Goal: Task Accomplishment & Management: Manage account settings

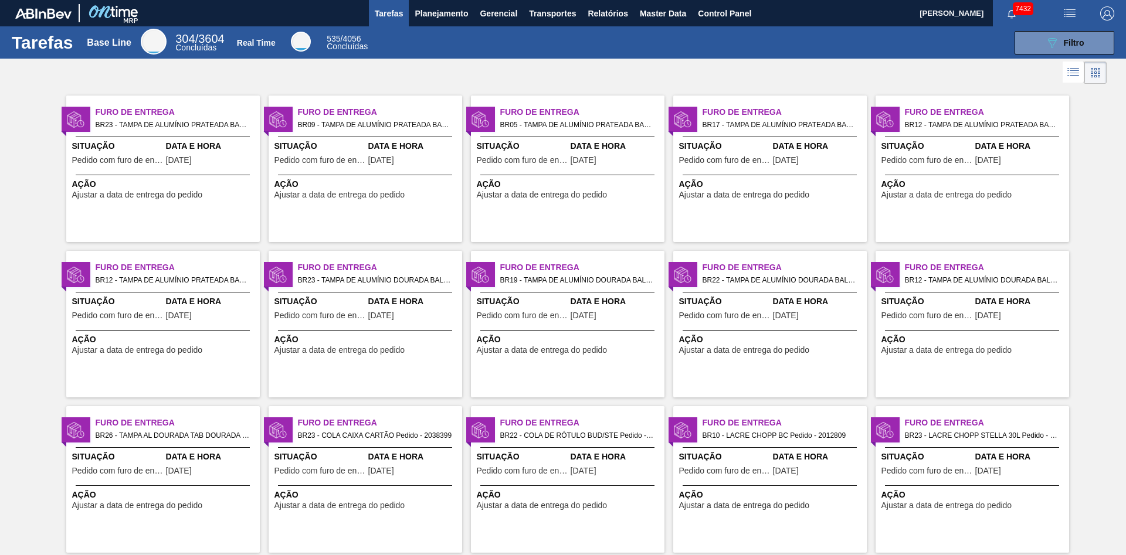
click at [594, 116] on span "Furo de Entrega" at bounding box center [582, 112] width 164 height 12
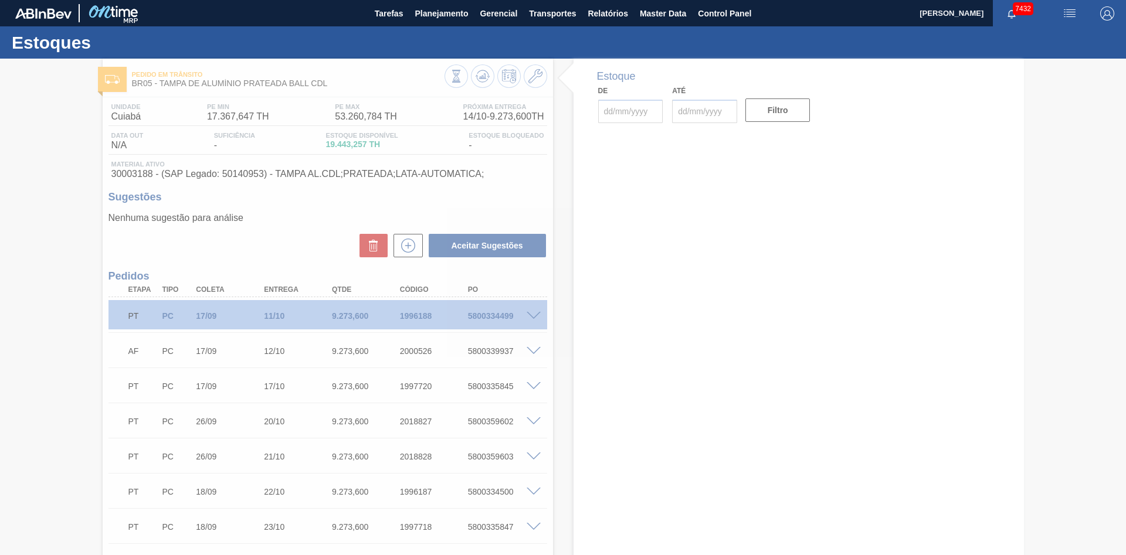
type input "[DATE]"
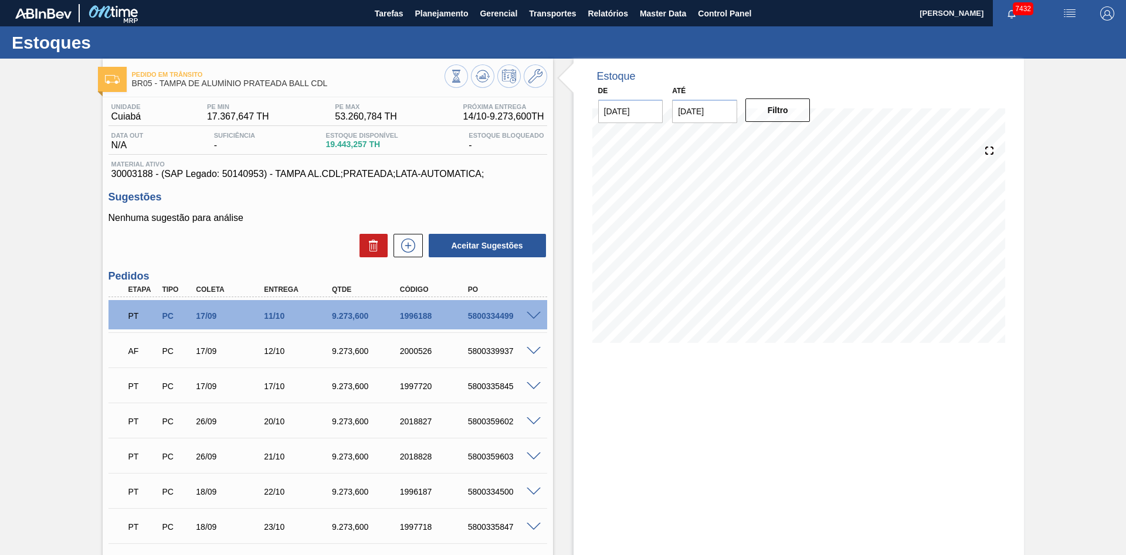
click at [648, 115] on input "[DATE]" at bounding box center [630, 111] width 65 height 23
click at [717, 113] on input "[DATE]" at bounding box center [704, 111] width 65 height 23
click at [726, 81] on div "Estoque" at bounding box center [657, 76] width 141 height 12
click at [644, 118] on input "[DATE]" at bounding box center [630, 111] width 65 height 23
click at [724, 108] on input "[DATE]" at bounding box center [704, 111] width 65 height 23
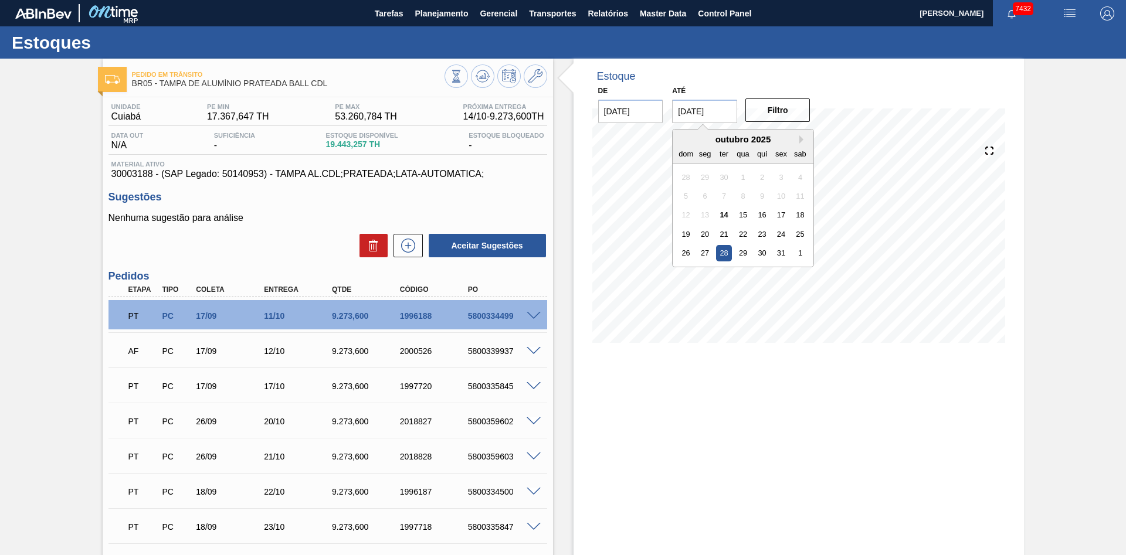
click at [717, 72] on div "Estoque" at bounding box center [657, 76] width 131 height 12
click at [532, 319] on span at bounding box center [533, 316] width 14 height 9
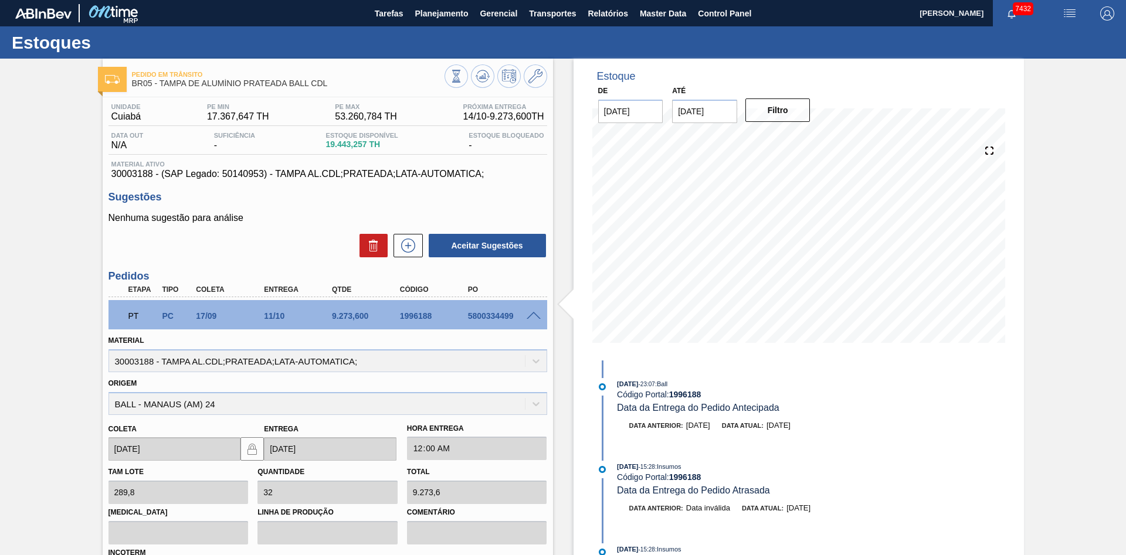
click at [532, 317] on span at bounding box center [533, 316] width 14 height 9
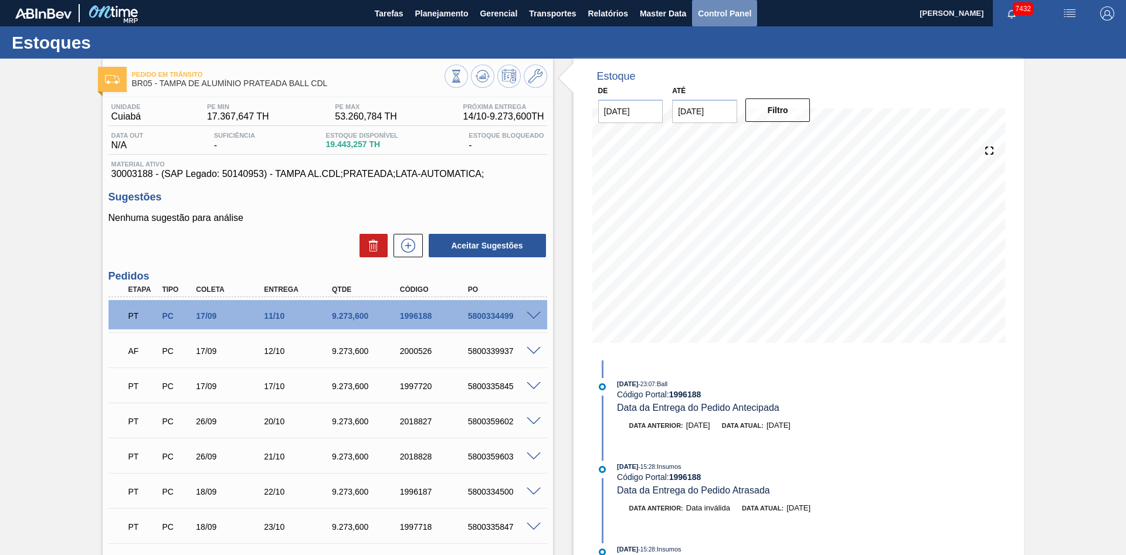
click at [733, 6] on span "Control Panel" at bounding box center [724, 13] width 53 height 14
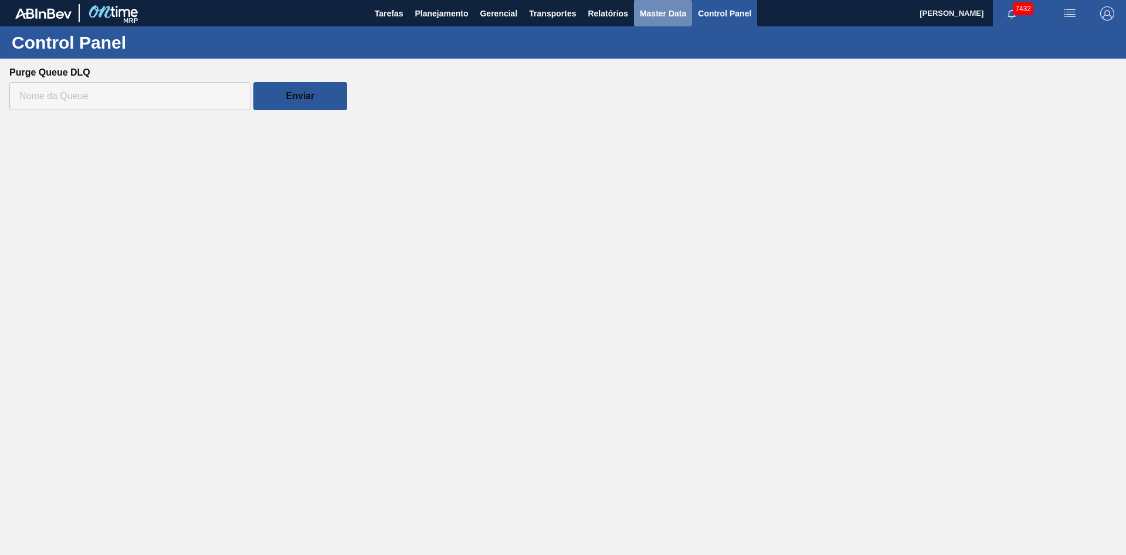
click at [658, 11] on span "Master Data" at bounding box center [663, 13] width 46 height 14
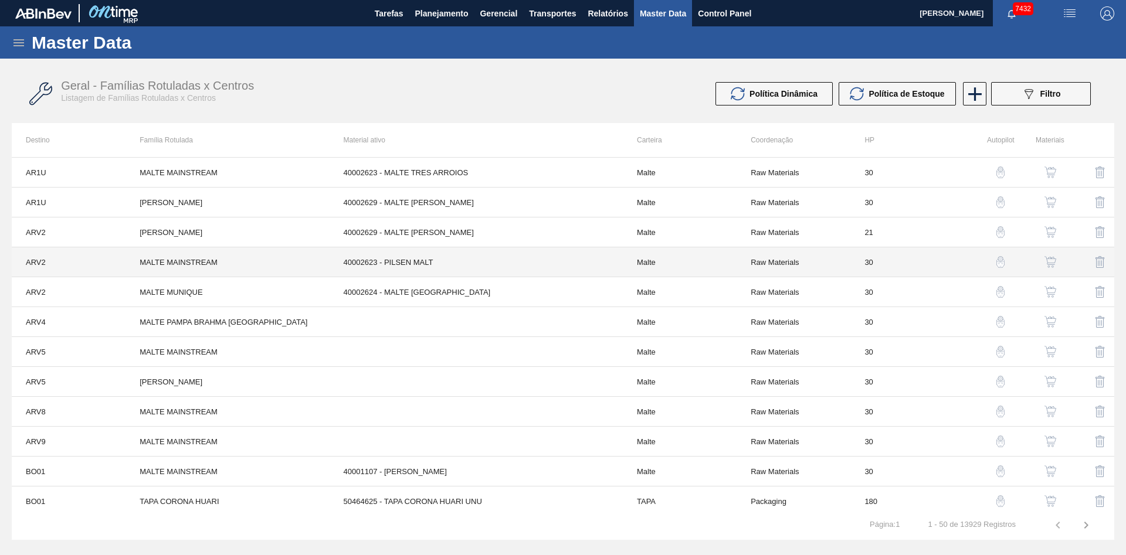
scroll to position [837, 0]
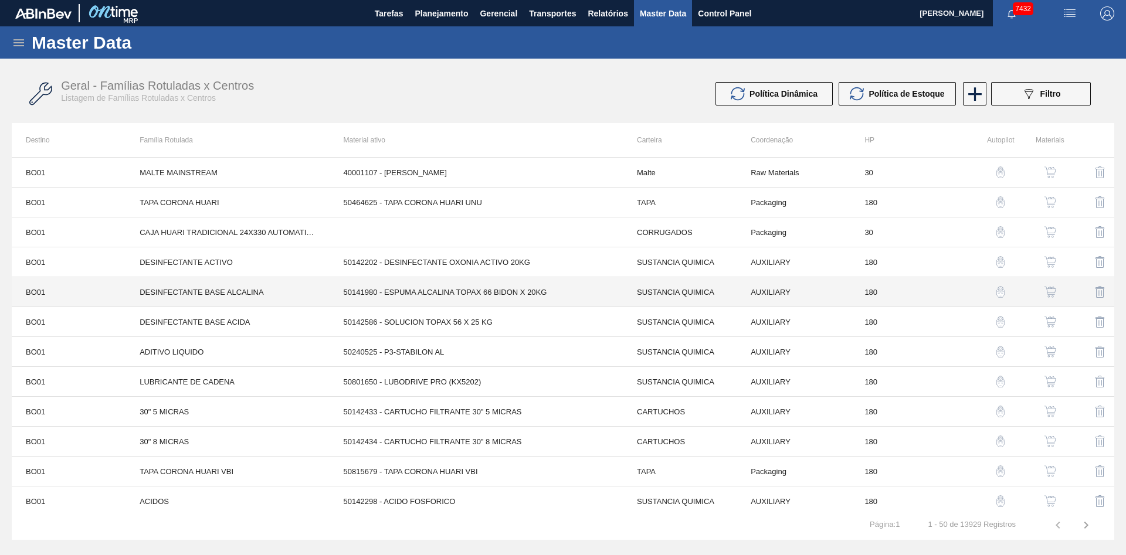
click at [454, 284] on td "50141980 - ESPUMA ALCALINA TOPAX 66 BIDON X 20KG" at bounding box center [475, 292] width 293 height 30
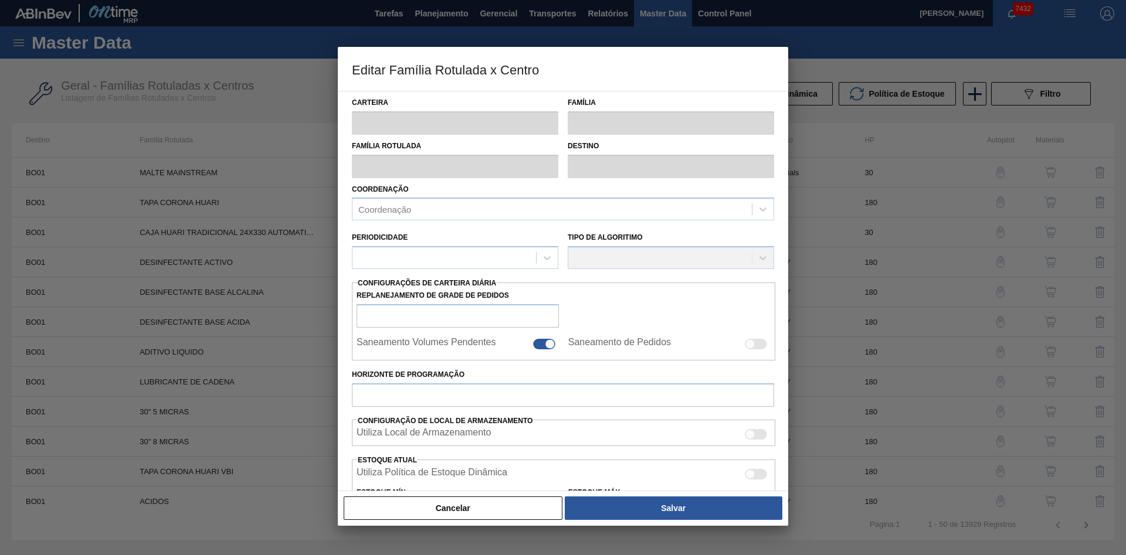
type input "SUSTANCIA QUIMICA"
type input "SUSTANCIA NO CONTROLADA"
type input "DESINFECTANTE BASE ALCALINA"
type input "BO01 - Huari"
type input "180"
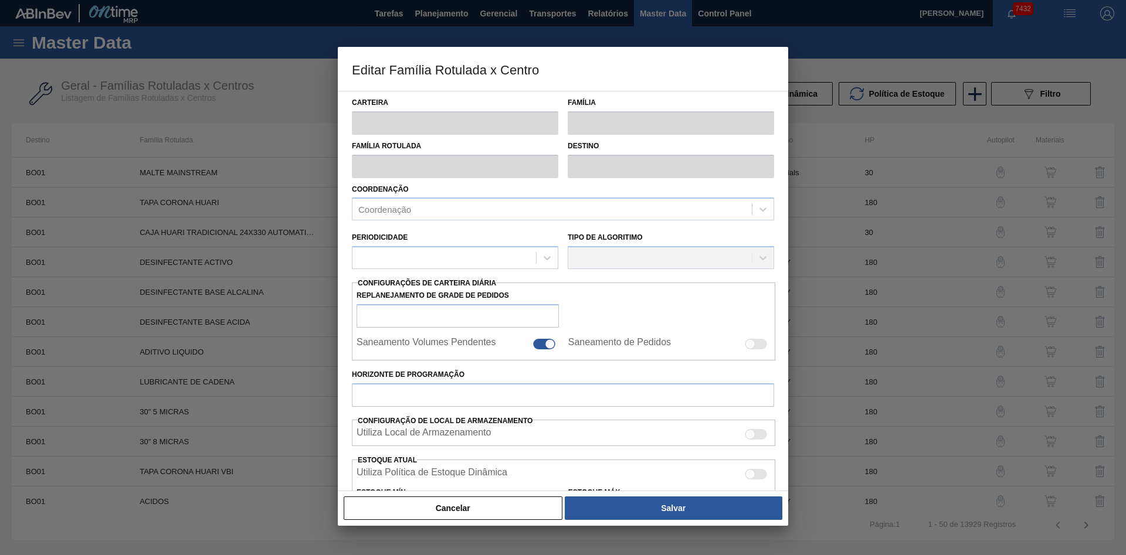
type input "133"
type input "533"
type input "10"
type input "173,000"
checkbox input "true"
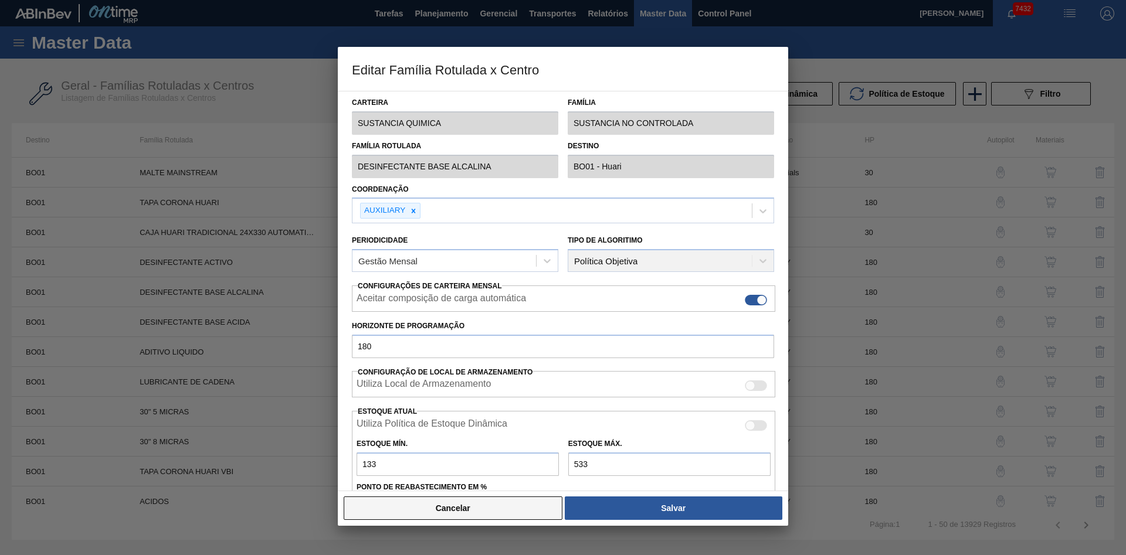
click at [487, 501] on button "Cancelar" at bounding box center [453, 508] width 219 height 23
